Goal: Task Accomplishment & Management: Use online tool/utility

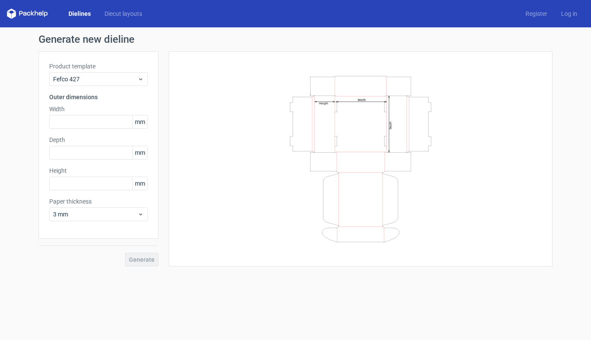
click at [85, 13] on link "Dielines" at bounding box center [80, 13] width 36 height 9
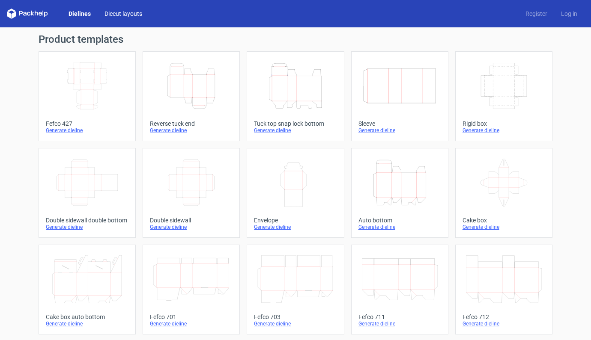
click at [125, 15] on link "Diecut layouts" at bounding box center [123, 13] width 51 height 9
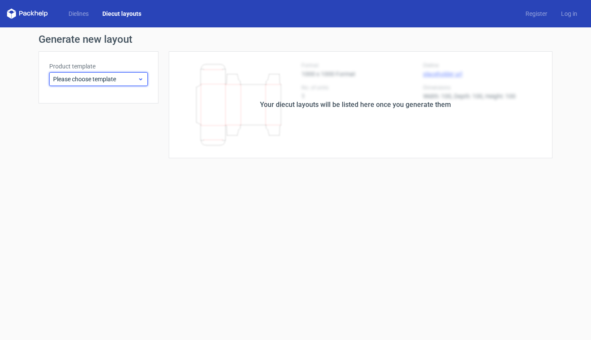
click at [132, 75] on span "Please choose template" at bounding box center [95, 79] width 84 height 9
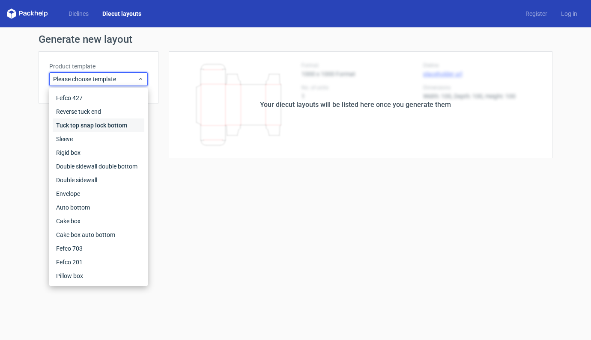
click at [98, 127] on div "Tuck top snap lock bottom" at bounding box center [99, 126] width 92 height 14
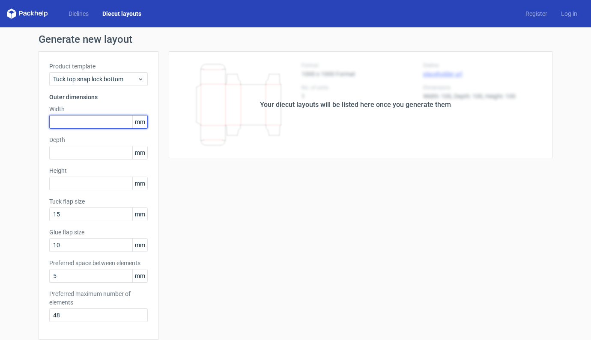
click at [100, 121] on input "text" at bounding box center [98, 122] width 98 height 14
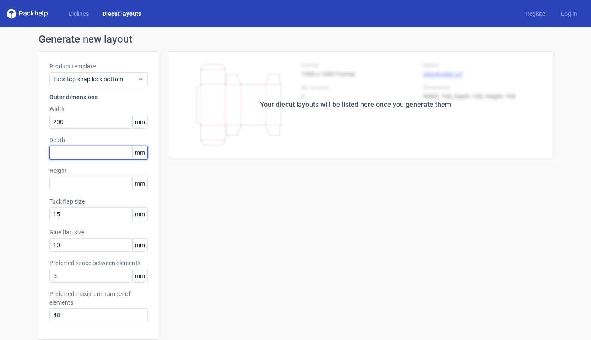
click at [100, 154] on input "text" at bounding box center [98, 153] width 98 height 14
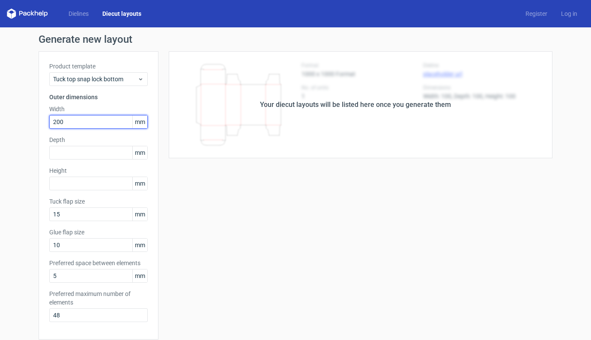
drag, startPoint x: 71, startPoint y: 123, endPoint x: 27, endPoint y: 120, distance: 43.8
click at [27, 120] on div "Generate new layout Product template Tuck top snap lock bottom Outer dimensions…" at bounding box center [295, 274] width 591 height 495
type input "120"
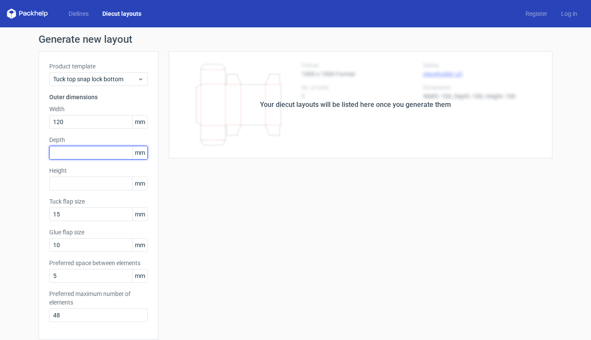
click at [60, 155] on input "text" at bounding box center [98, 153] width 98 height 14
type input "35"
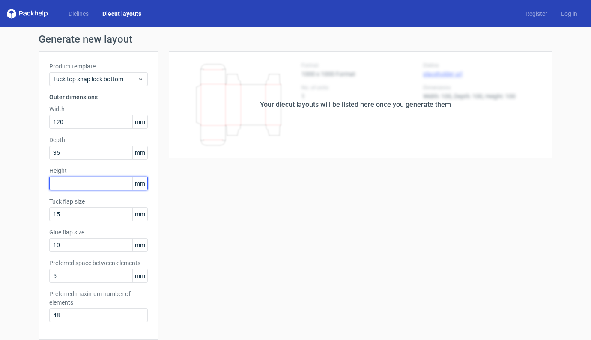
click at [70, 188] on input "text" at bounding box center [98, 184] width 98 height 14
type input "200"
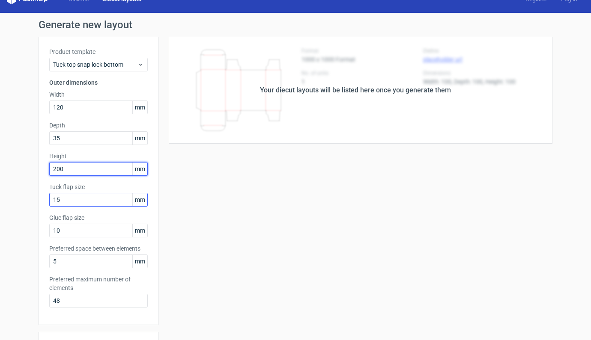
scroll to position [182, 0]
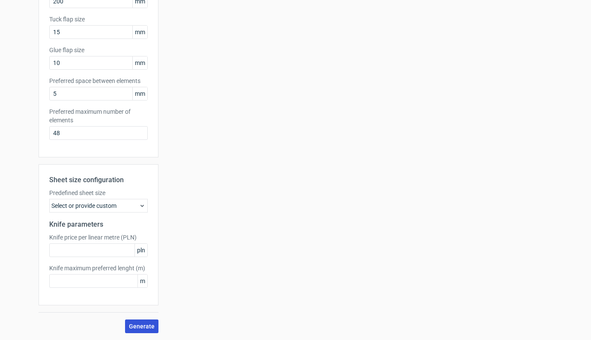
click at [137, 332] on button "Generate" at bounding box center [141, 327] width 33 height 14
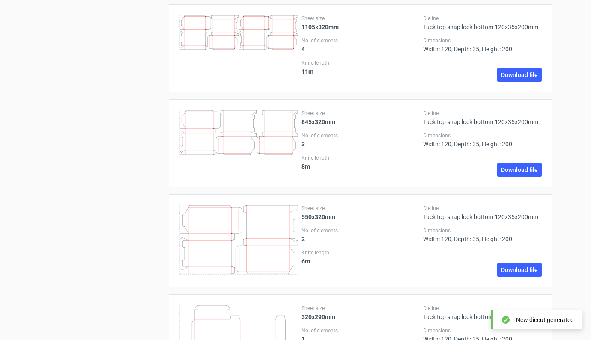
scroll to position [865, 0]
